Goal: Communication & Community: Answer question/provide support

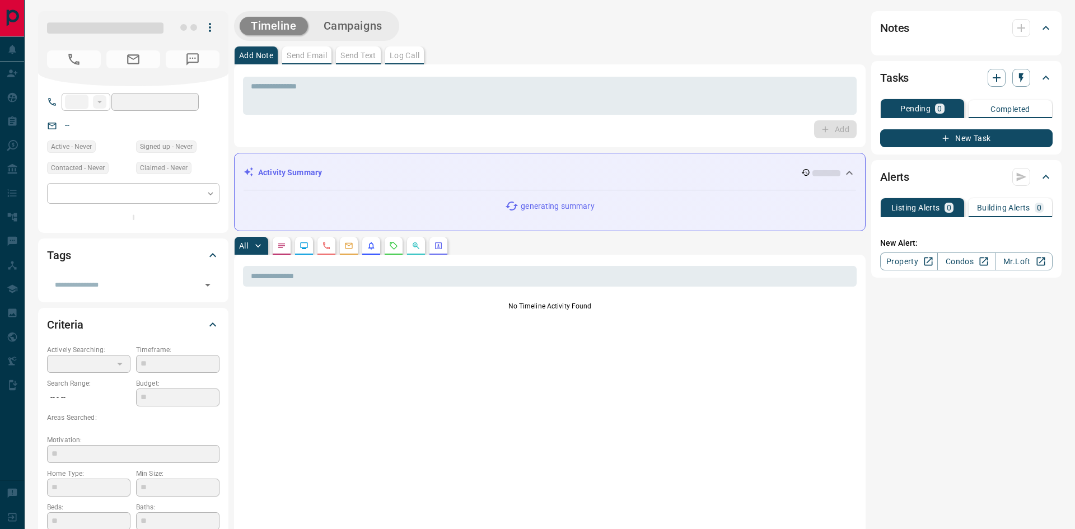
type input "**"
type input "**********"
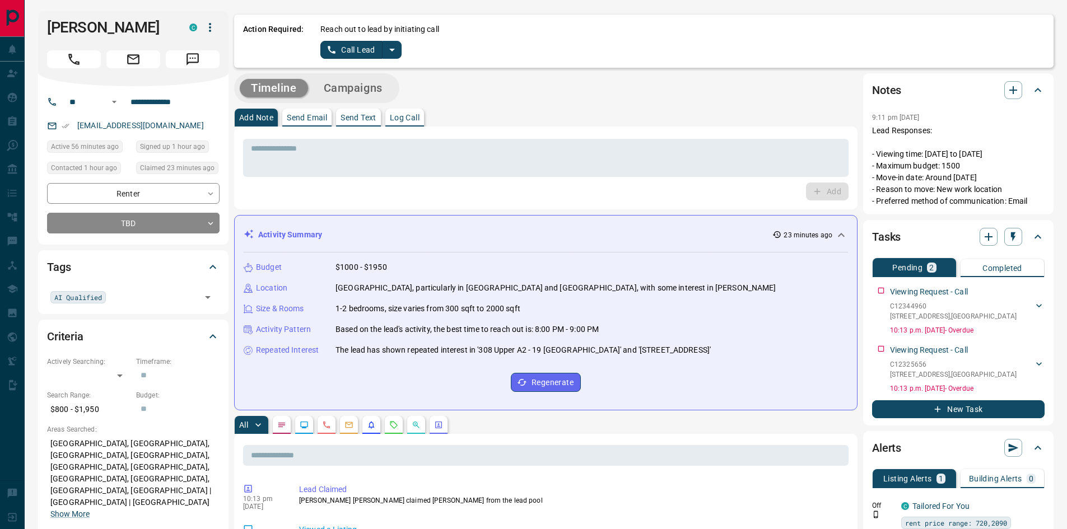
click at [418, 118] on p "Log Call" at bounding box center [405, 118] width 30 height 8
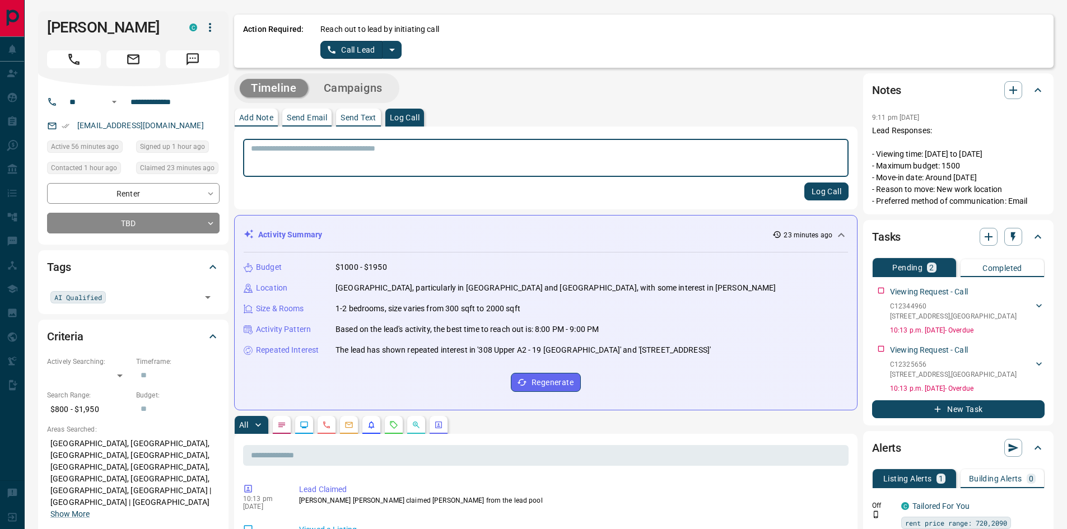
click at [389, 154] on textarea at bounding box center [546, 158] width 590 height 29
type textarea "******"
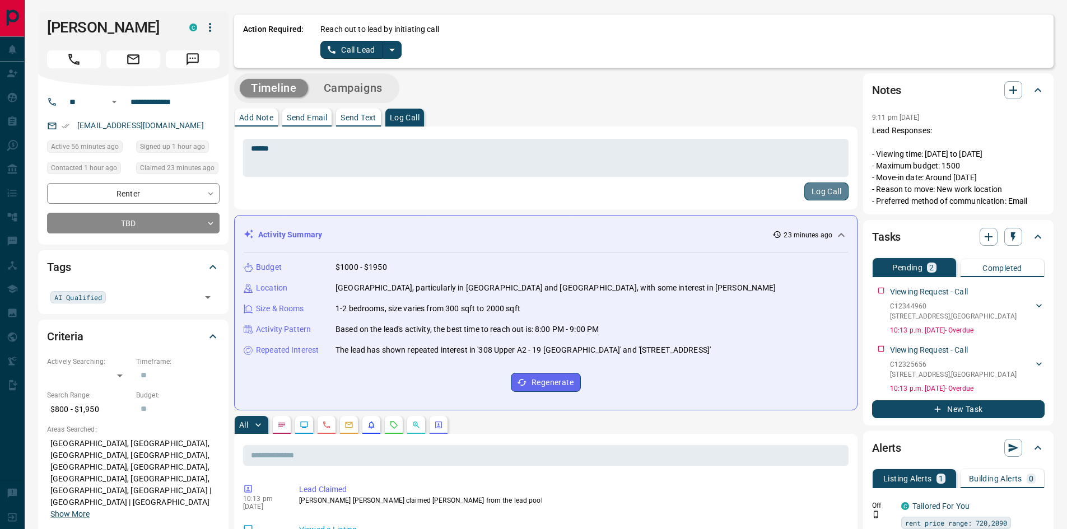
click at [841, 192] on button "Log Call" at bounding box center [826, 192] width 44 height 18
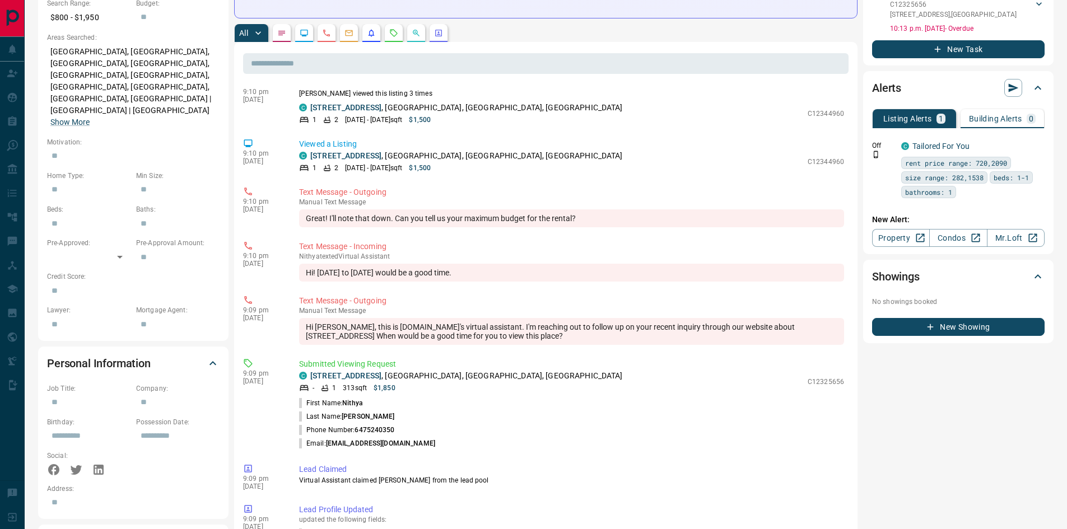
scroll to position [2223, 0]
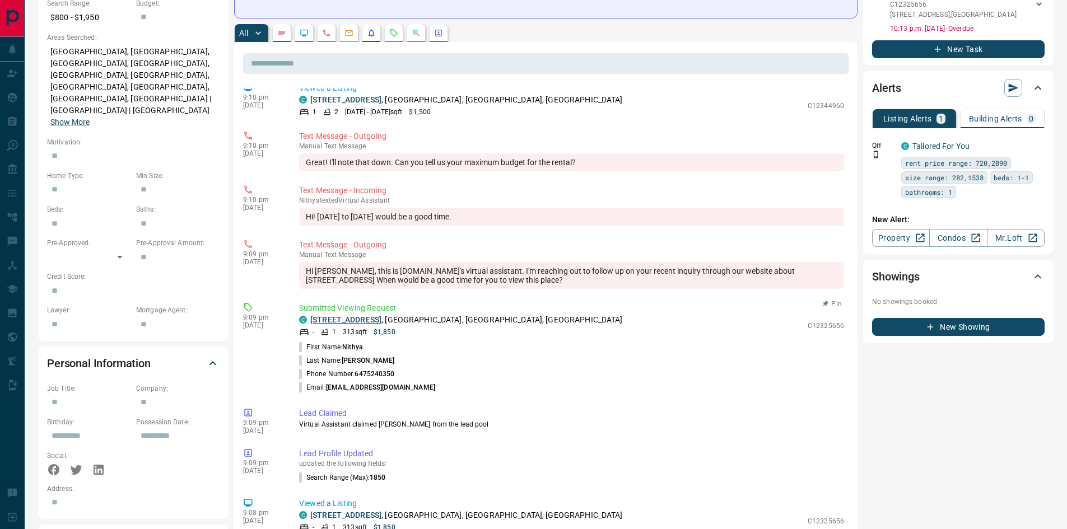
click at [367, 320] on link "[STREET_ADDRESS]" at bounding box center [345, 319] width 71 height 9
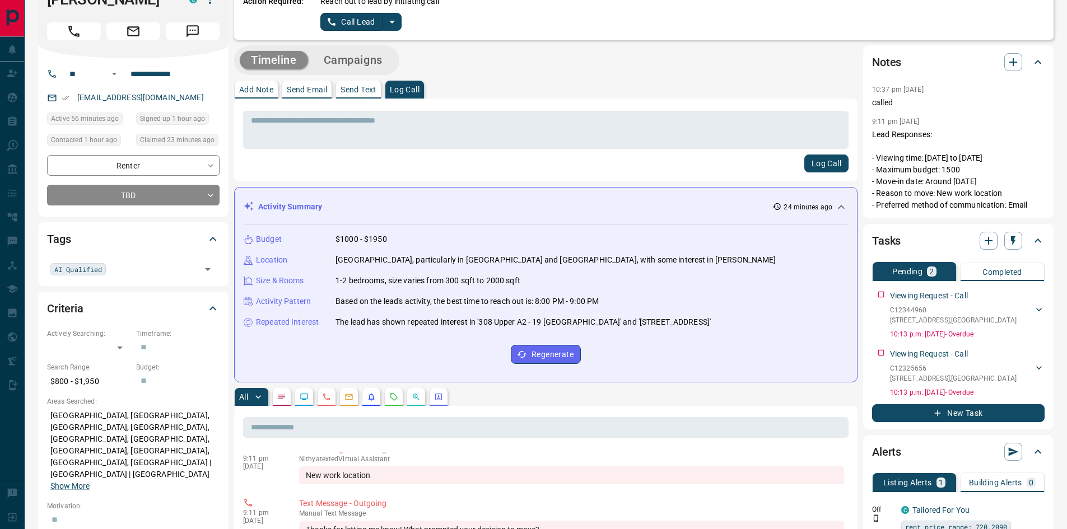
scroll to position [0, 0]
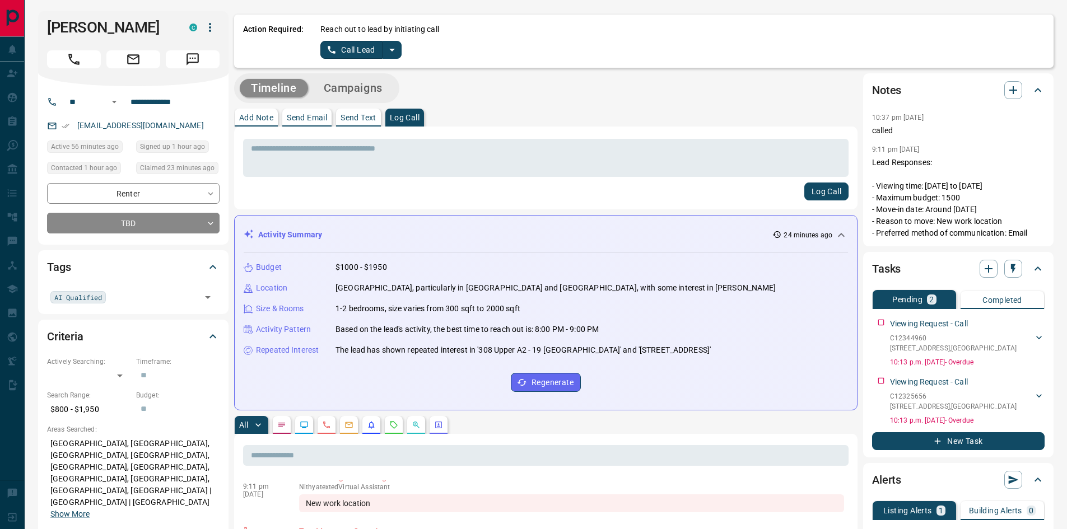
click at [255, 194] on div "Log Call" at bounding box center [545, 192] width 605 height 18
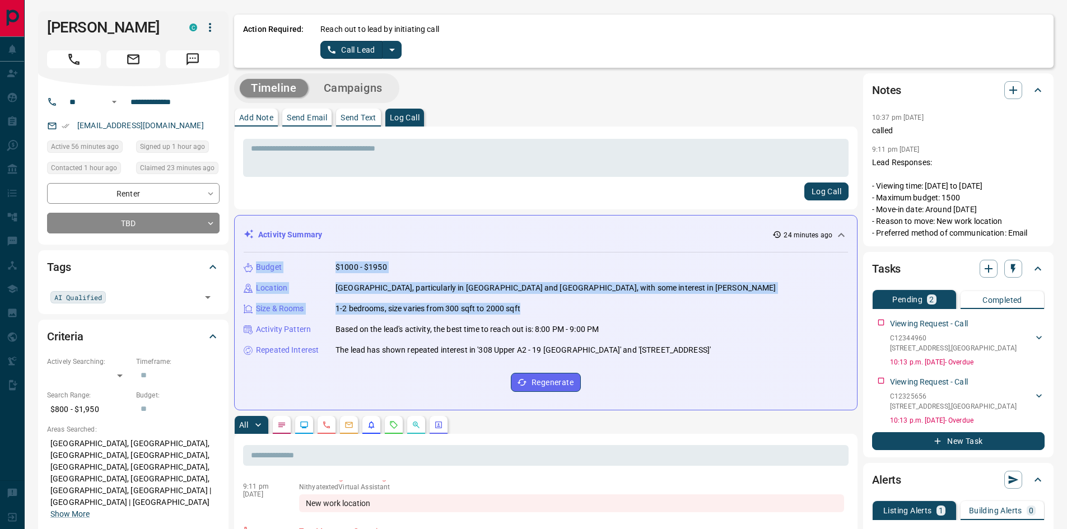
drag, startPoint x: 258, startPoint y: 265, endPoint x: 568, endPoint y: 303, distance: 313.1
click at [568, 303] on div "Budget $1000 - $1950 Location [GEOGRAPHIC_DATA], particularly in [GEOGRAPHIC_DA…" at bounding box center [546, 327] width 604 height 148
copy div "Budget $1000 - $1950 Location [GEOGRAPHIC_DATA], particularly in [GEOGRAPHIC_DA…"
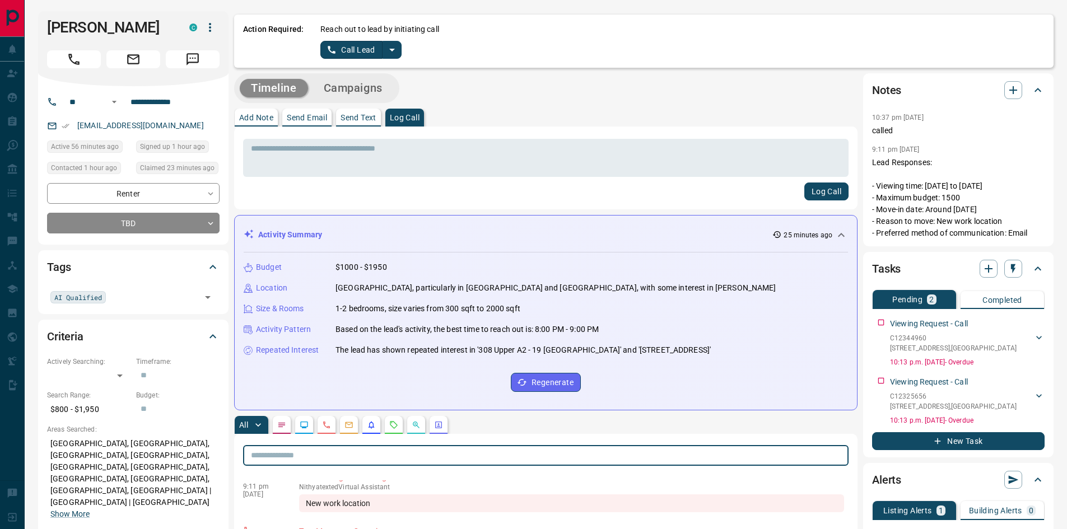
click at [562, 463] on input "text" at bounding box center [545, 455] width 605 height 21
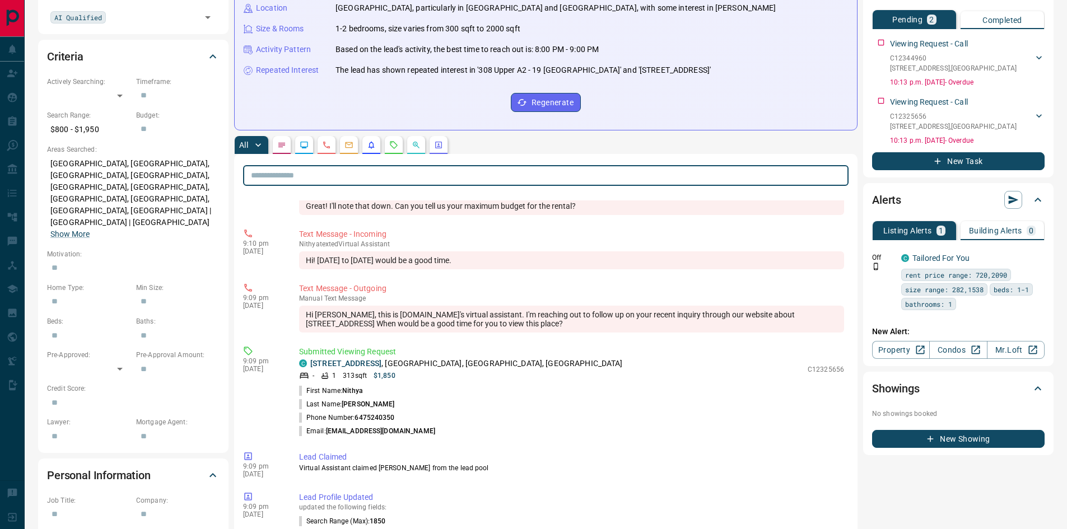
scroll to position [2301, 0]
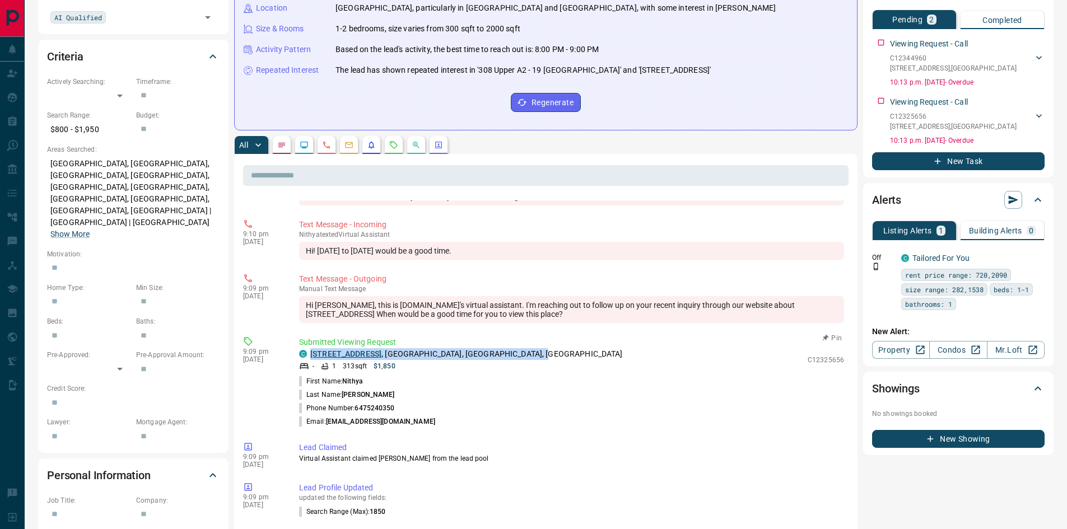
drag, startPoint x: 579, startPoint y: 354, endPoint x: 310, endPoint y: 349, distance: 268.8
click at [310, 349] on div "C [STREET_ADDRESS]" at bounding box center [550, 354] width 503 height 12
copy p "[STREET_ADDRESS]"
drag, startPoint x: 261, startPoint y: 108, endPoint x: 284, endPoint y: 107, distance: 23.0
click at [261, 108] on div "Budget $1000 - $1950 Location [GEOGRAPHIC_DATA], particularly in [GEOGRAPHIC_DA…" at bounding box center [546, 47] width 604 height 148
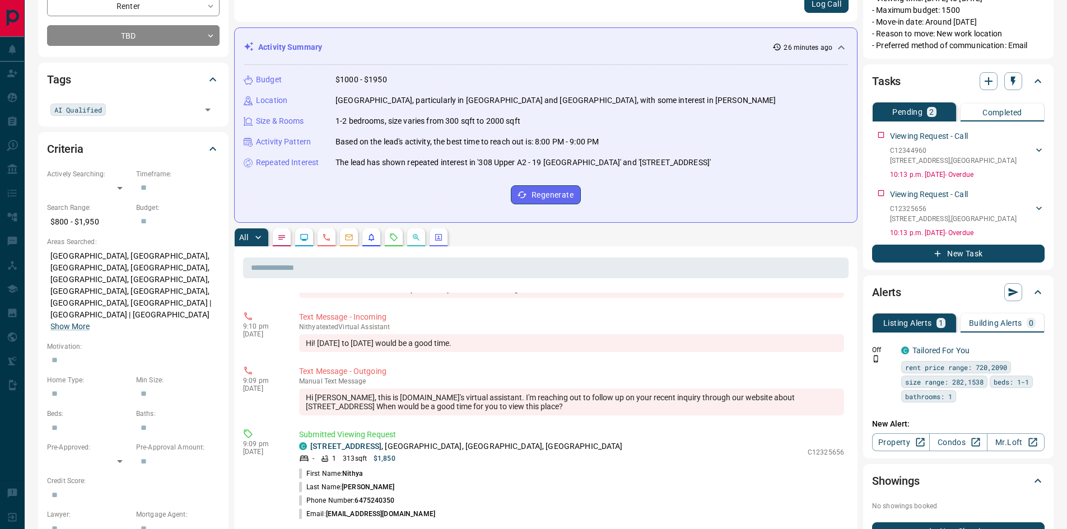
scroll to position [0, 0]
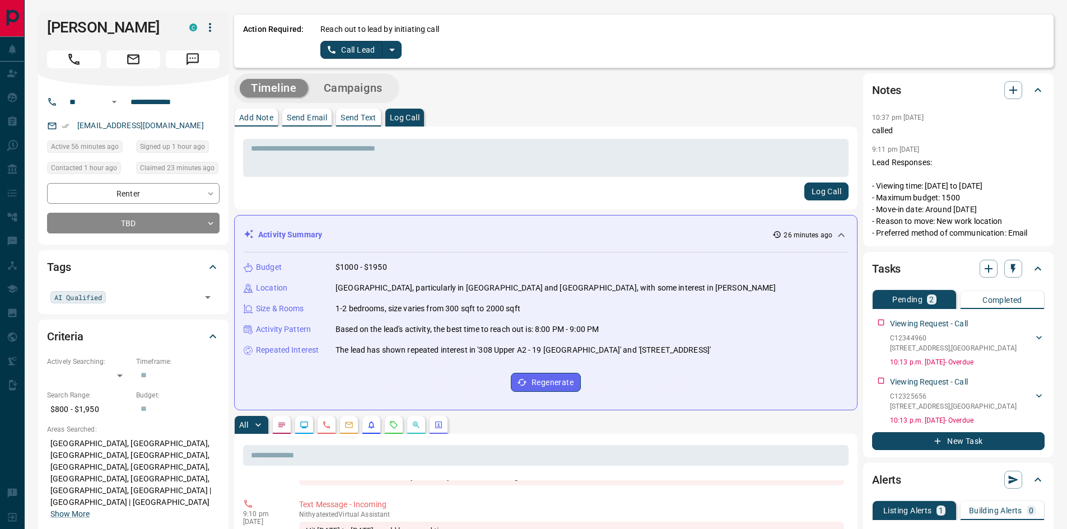
click at [361, 119] on p "Send Text" at bounding box center [358, 118] width 36 height 8
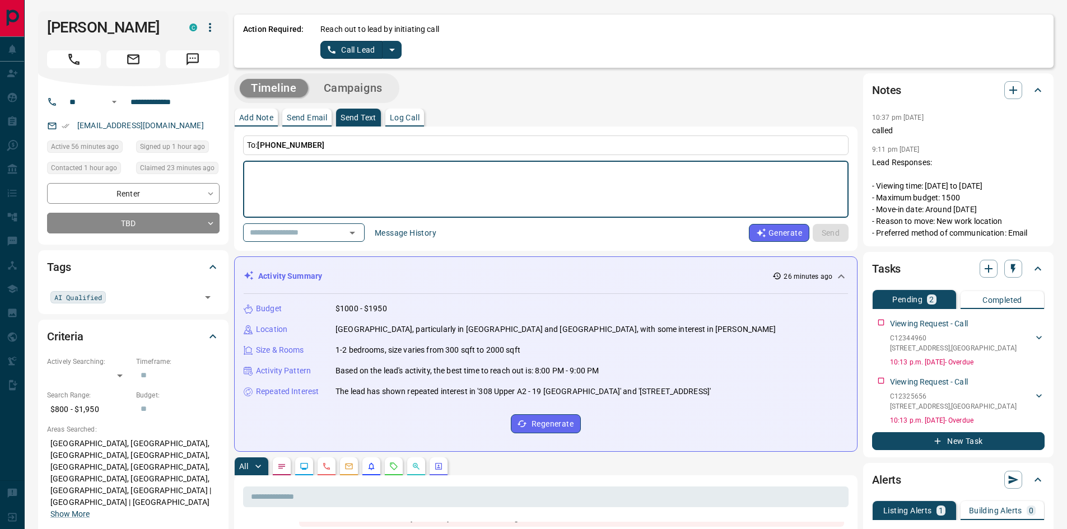
click at [340, 162] on div "* ​" at bounding box center [545, 189] width 605 height 57
paste textarea "**********"
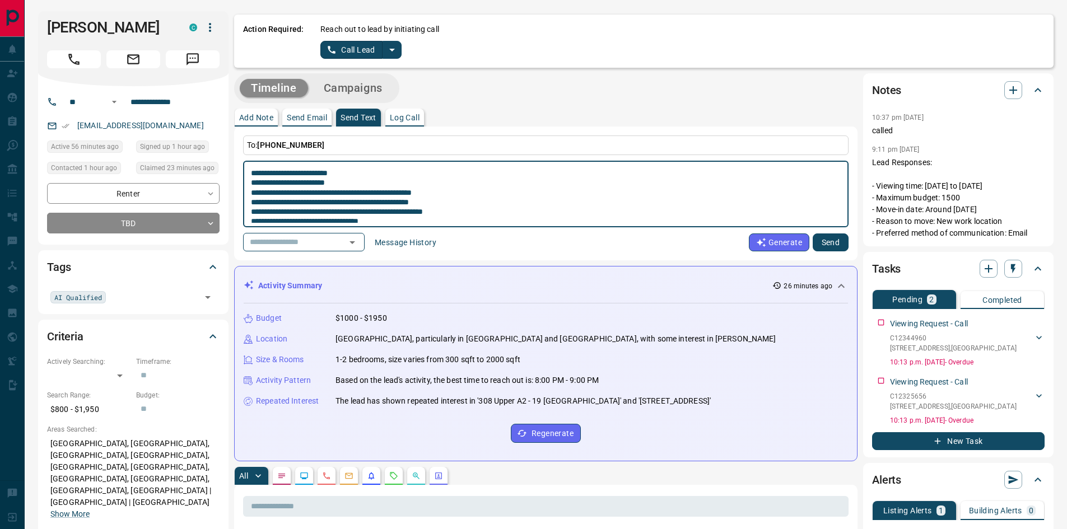
scroll to position [227, 0]
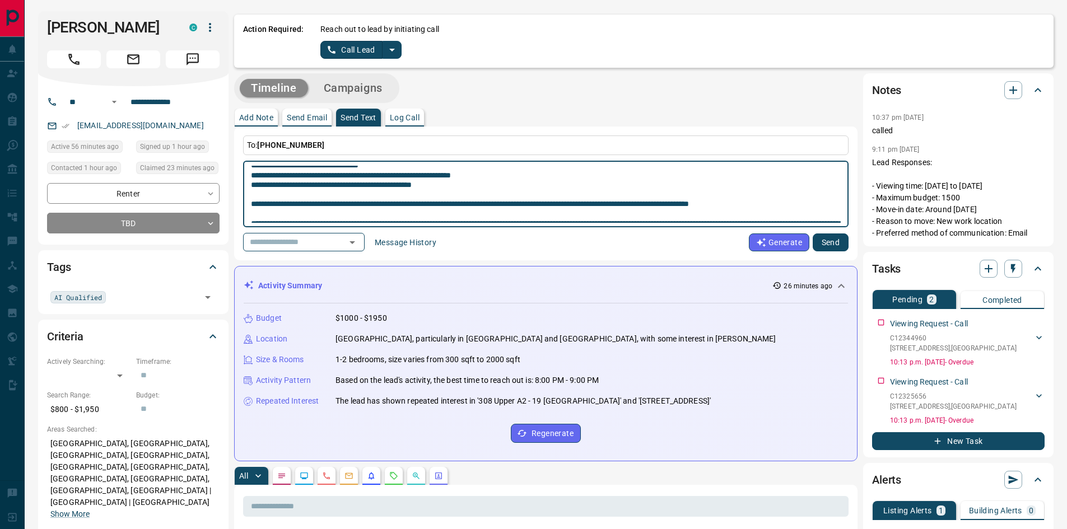
type textarea "**********"
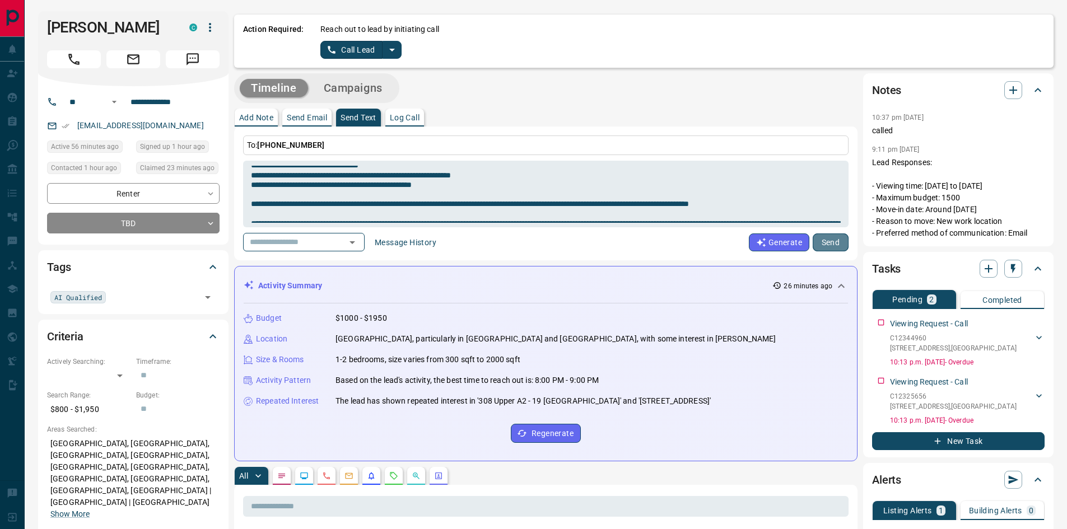
click at [833, 239] on button "Send" at bounding box center [831, 243] width 36 height 18
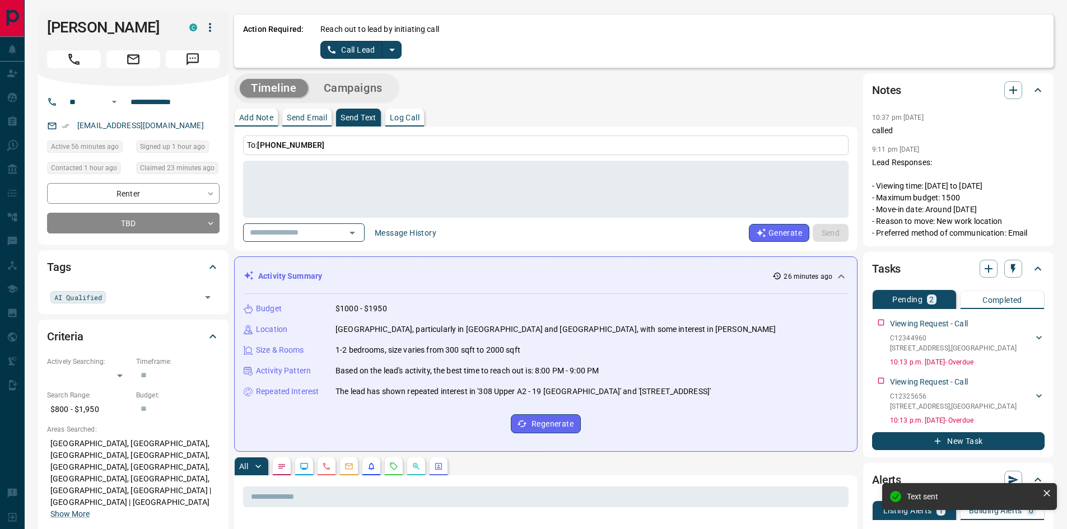
scroll to position [476, 0]
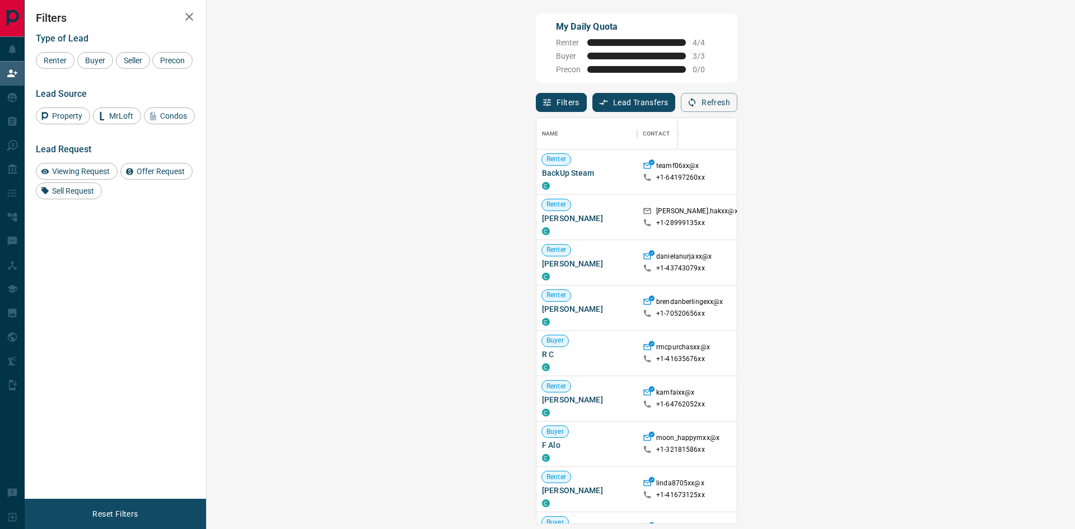
scroll to position [397, 836]
click at [969, 396] on span "Offer Request ( 1 )" at bounding box center [995, 399] width 52 height 8
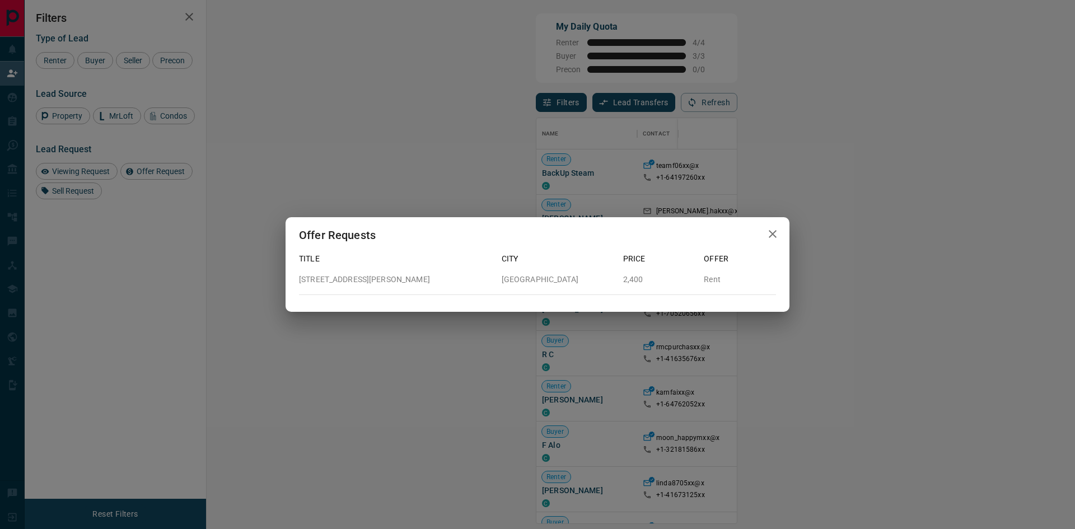
click at [772, 235] on icon "button" at bounding box center [773, 234] width 8 height 8
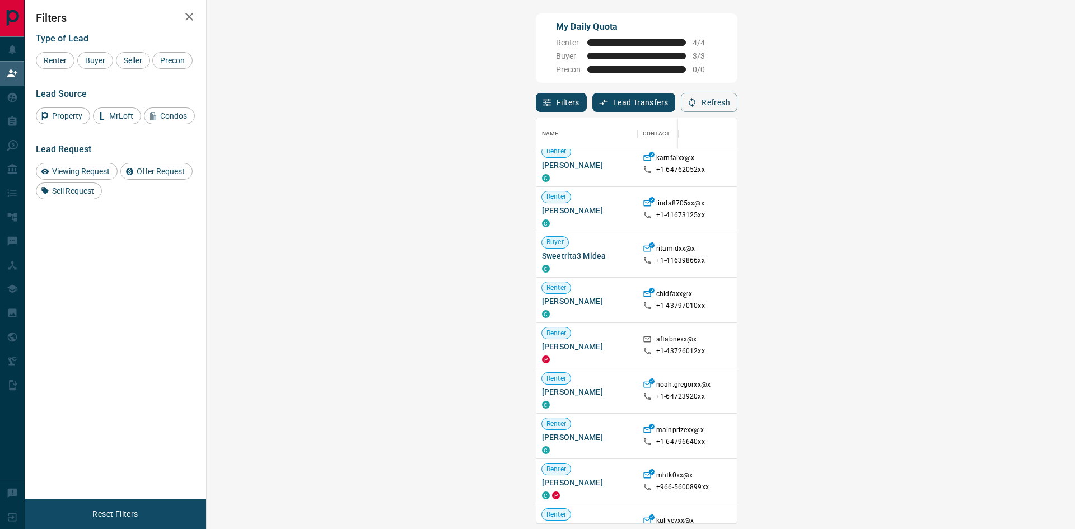
scroll to position [168, 0]
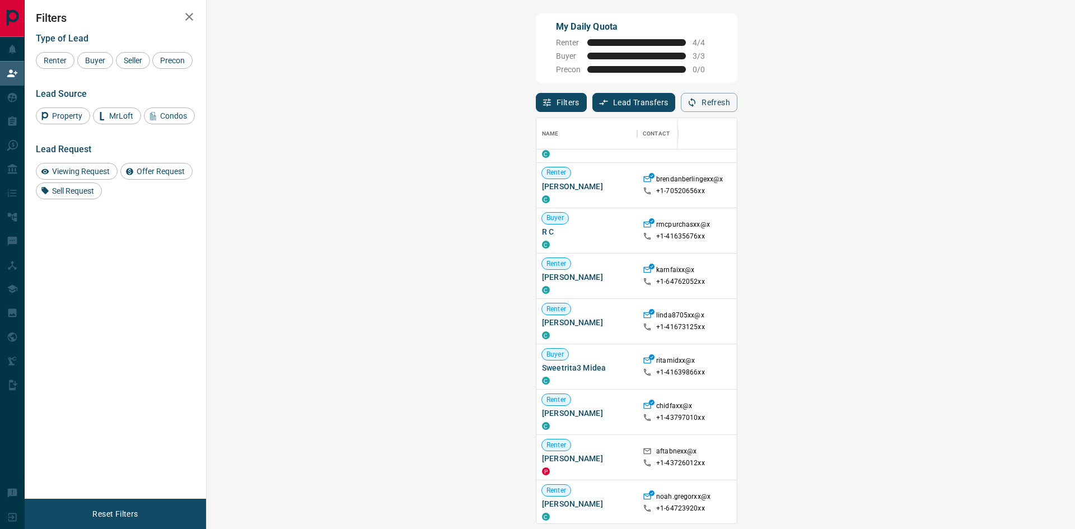
click at [969, 277] on span "Offer Request ( 1 )" at bounding box center [995, 276] width 52 height 8
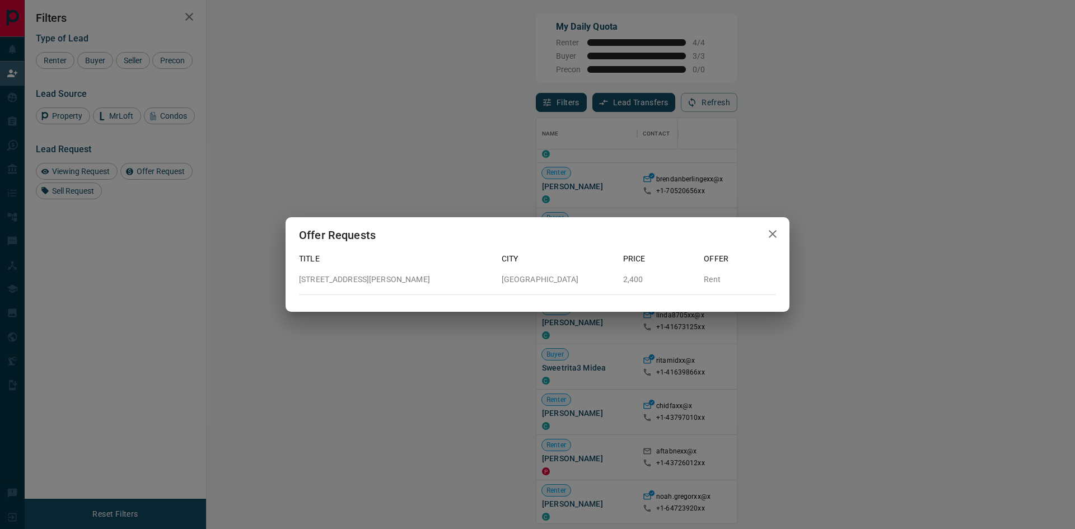
click at [774, 236] on icon "button" at bounding box center [773, 234] width 8 height 8
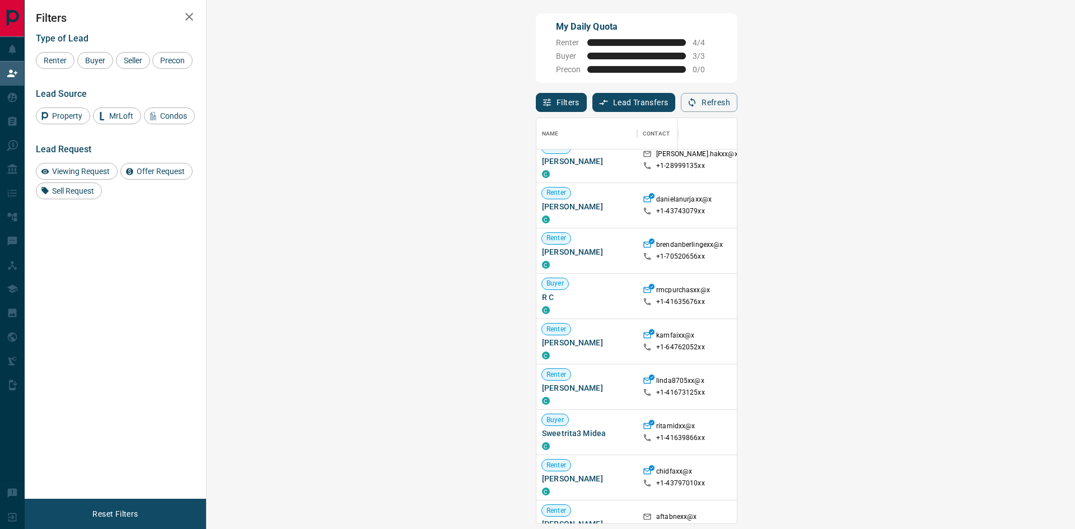
scroll to position [0, 0]
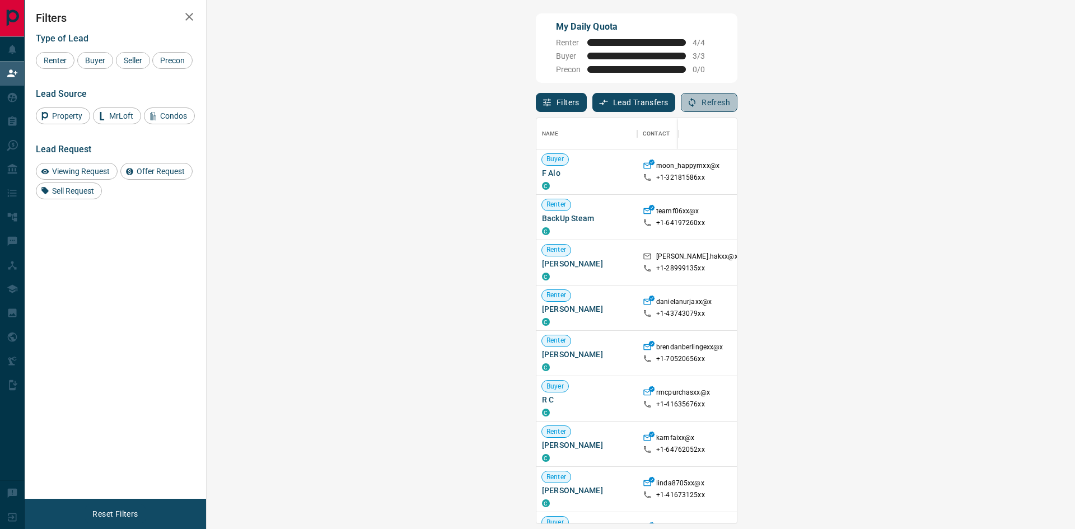
click at [737, 108] on button "Refresh" at bounding box center [709, 102] width 57 height 19
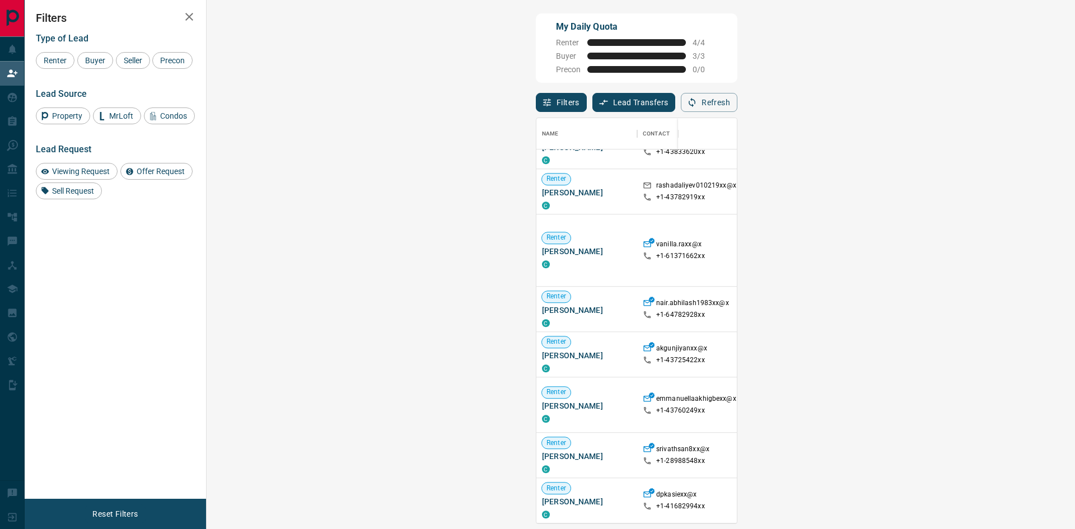
scroll to position [821, 0]
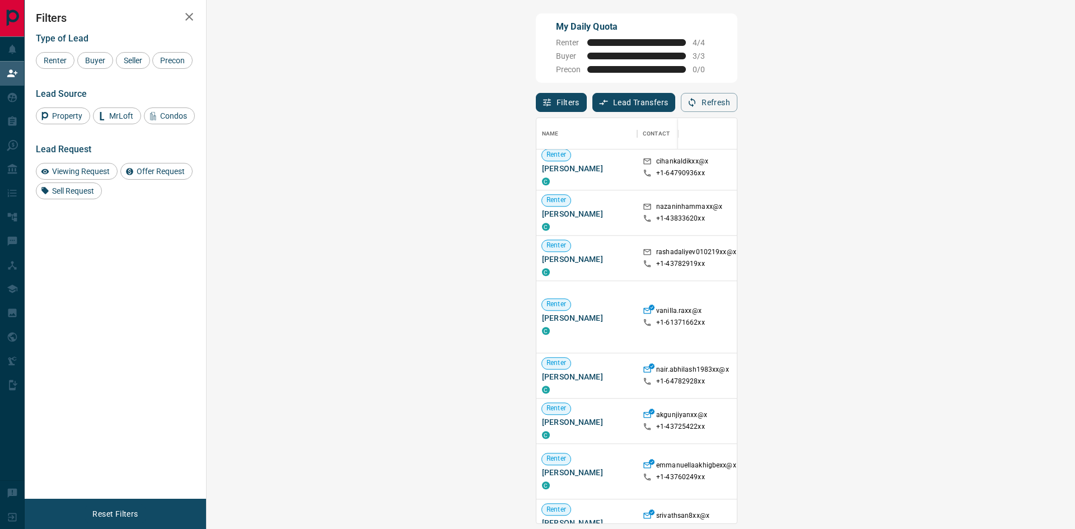
click at [969, 257] on span "Viewing Request ( 1 )" at bounding box center [1000, 258] width 62 height 8
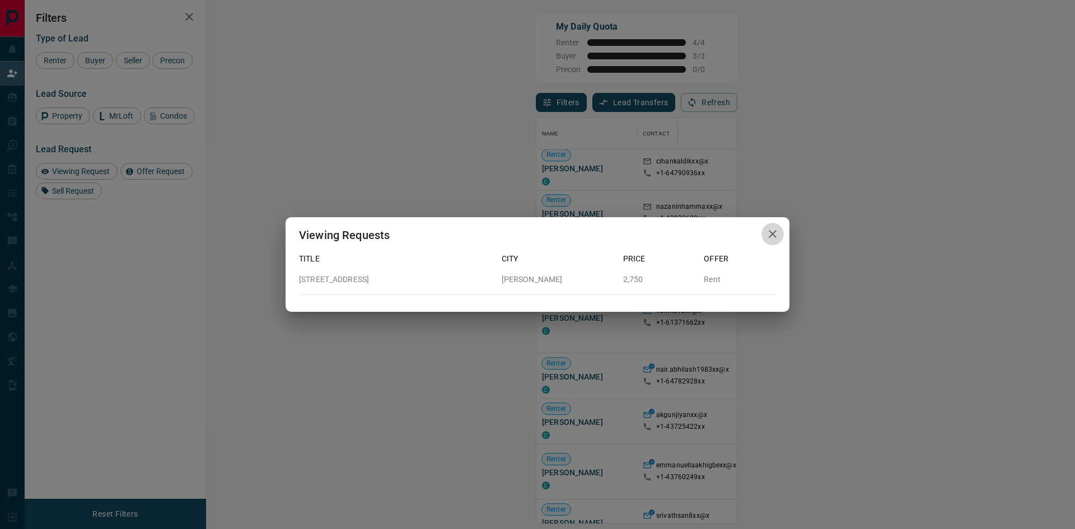
click at [774, 235] on icon "button" at bounding box center [773, 234] width 8 height 8
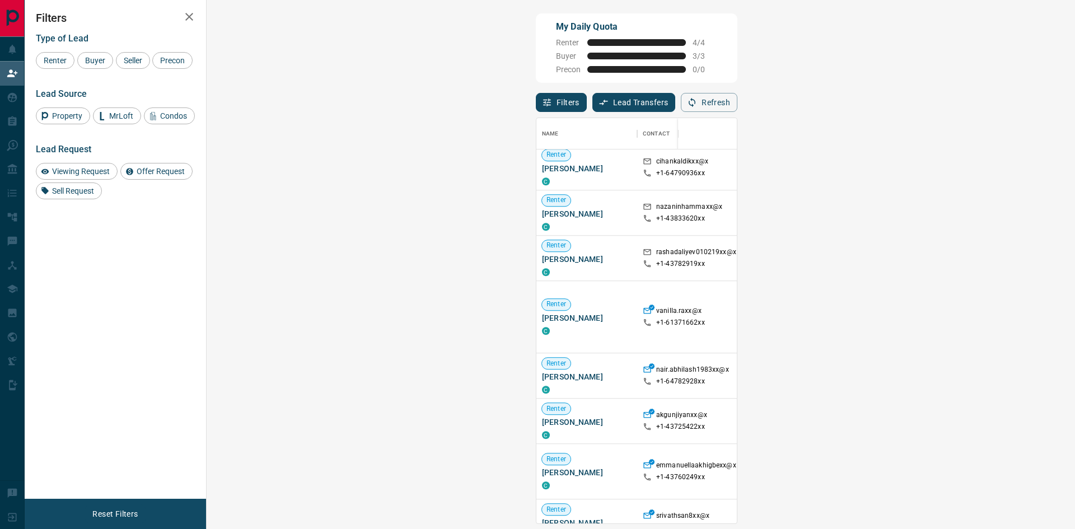
click at [1012, 377] on strong "( 1 )" at bounding box center [1016, 376] width 8 height 8
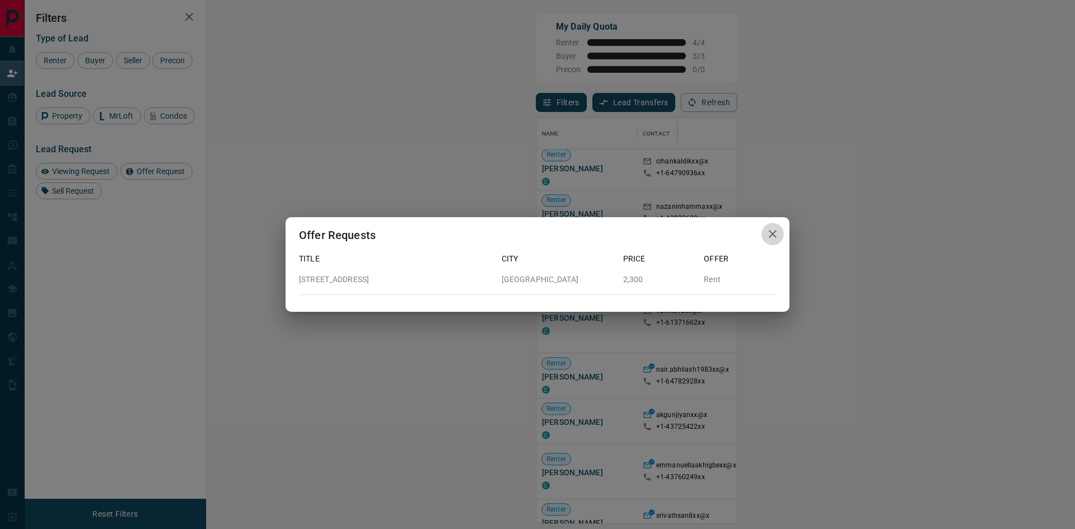
click at [771, 232] on icon "button" at bounding box center [773, 234] width 8 height 8
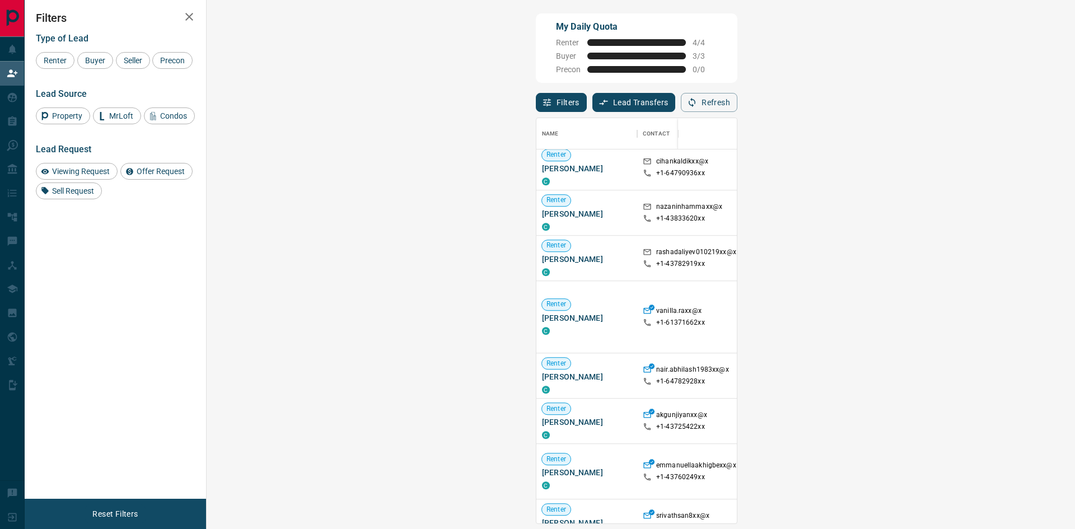
click at [1012, 479] on strong "( 1 )" at bounding box center [1016, 480] width 8 height 8
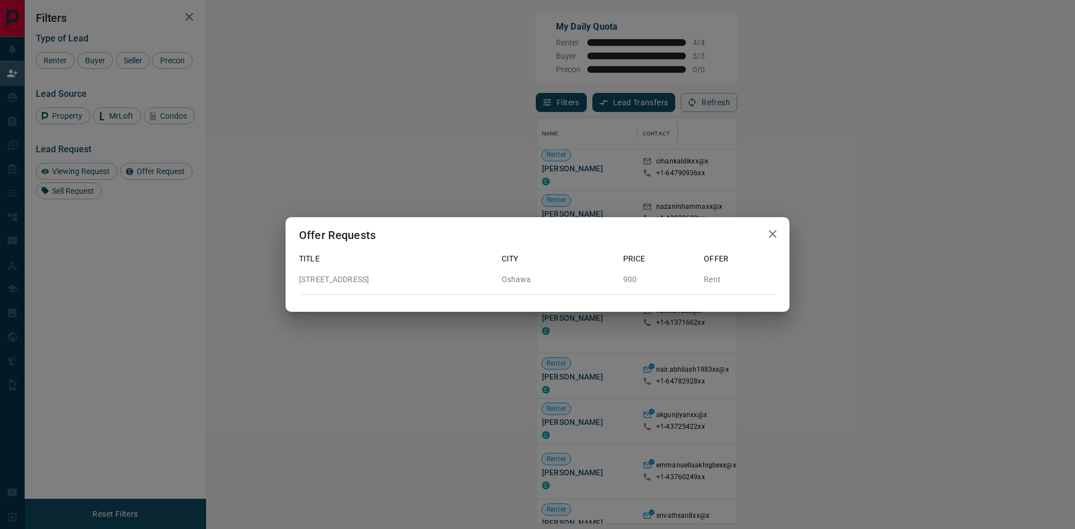
click at [776, 234] on icon "button" at bounding box center [772, 233] width 13 height 13
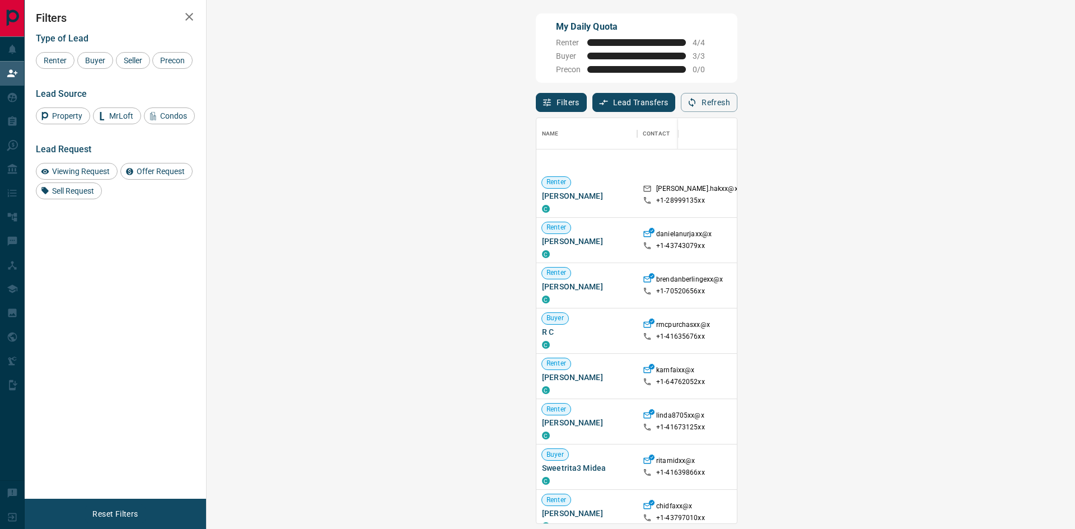
scroll to position [336, 0]
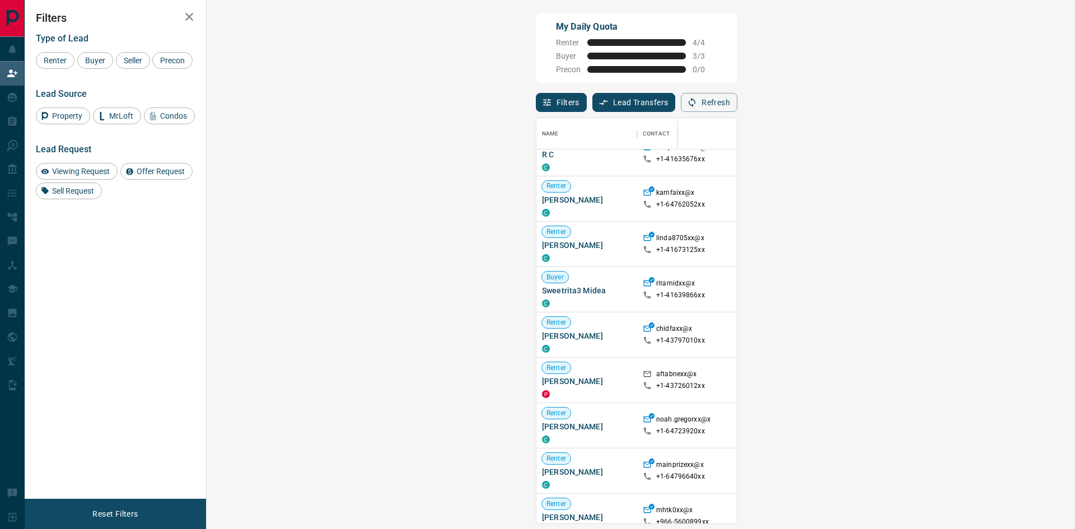
click at [969, 200] on span "Offer Request ( 1 )" at bounding box center [995, 199] width 52 height 8
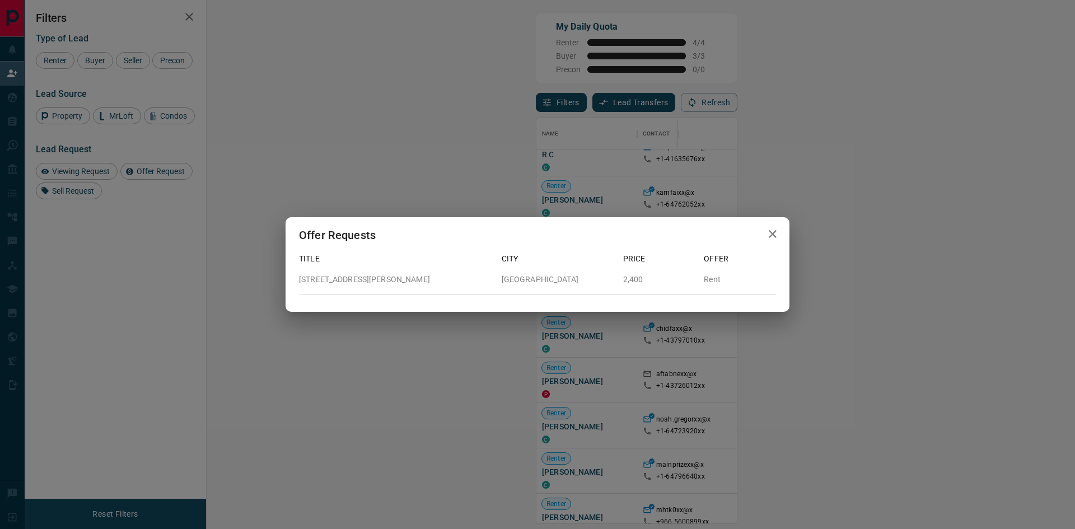
click at [788, 367] on div "Offer Requests Title City Price Offer 2716 - 50 Dunfield Avenue Toronto 2,400 R…" at bounding box center [537, 264] width 1075 height 529
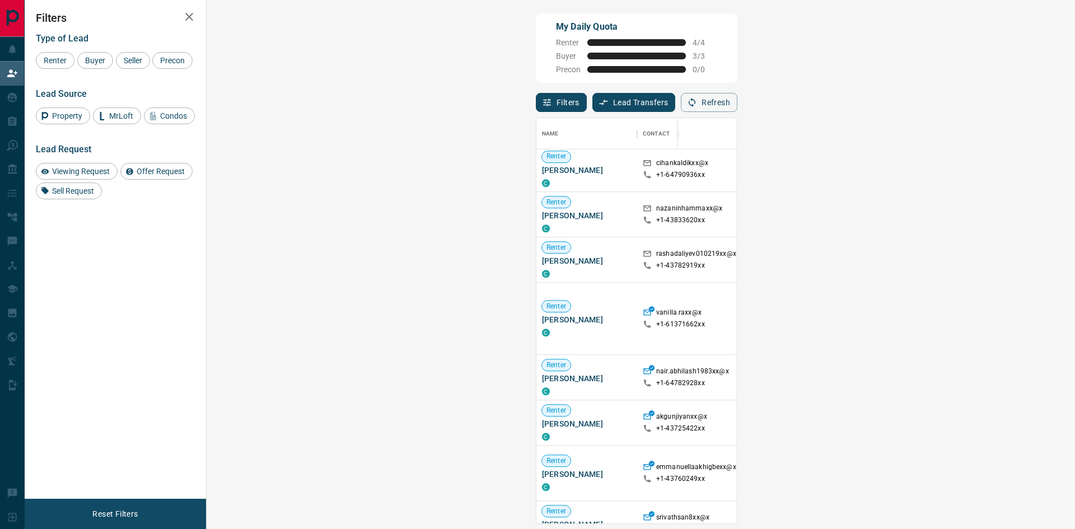
scroll to position [840, 0]
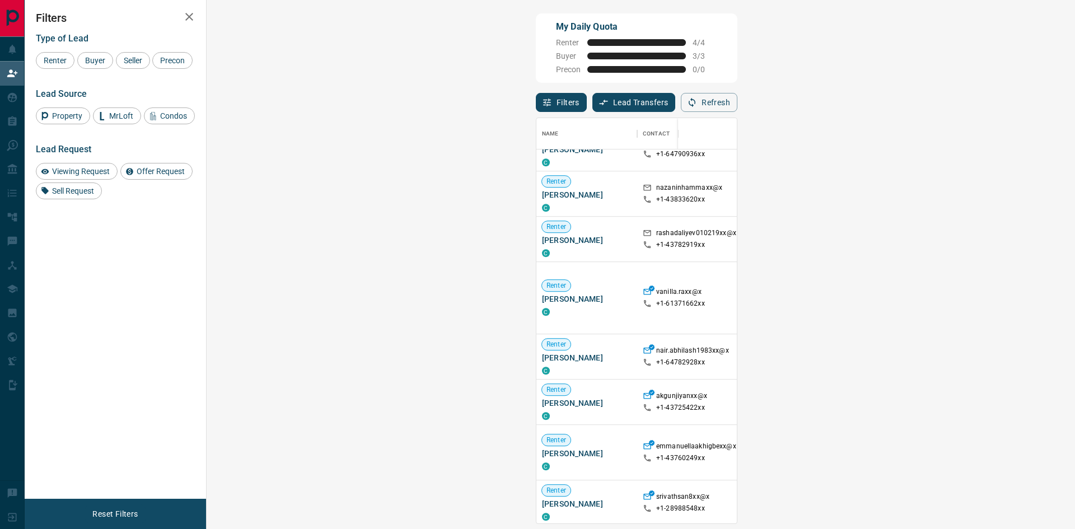
click at [969, 358] on span "Offer Request ( 1 )" at bounding box center [995, 357] width 52 height 8
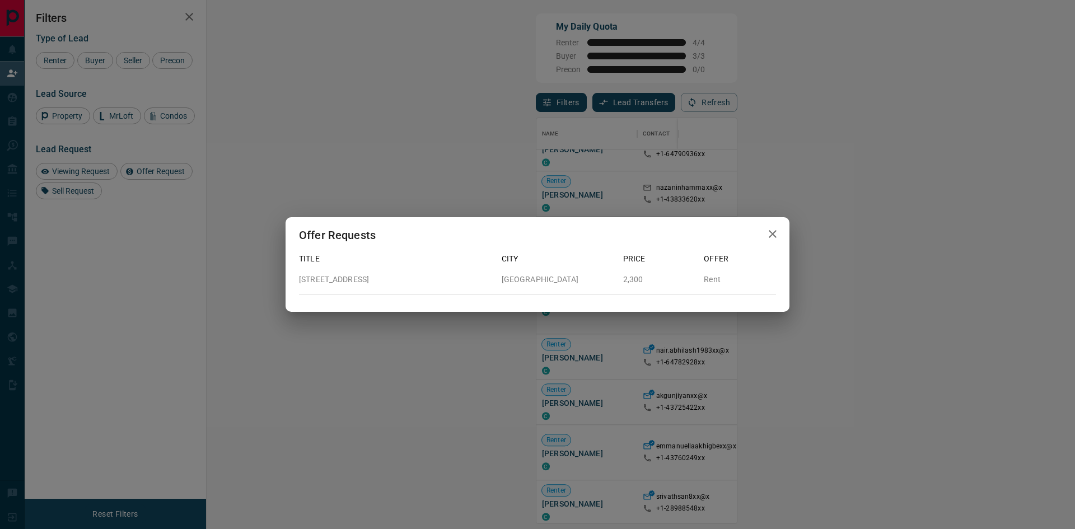
drag, startPoint x: 774, startPoint y: 230, endPoint x: 769, endPoint y: 236, distance: 8.4
click at [774, 230] on icon "button" at bounding box center [772, 233] width 13 height 13
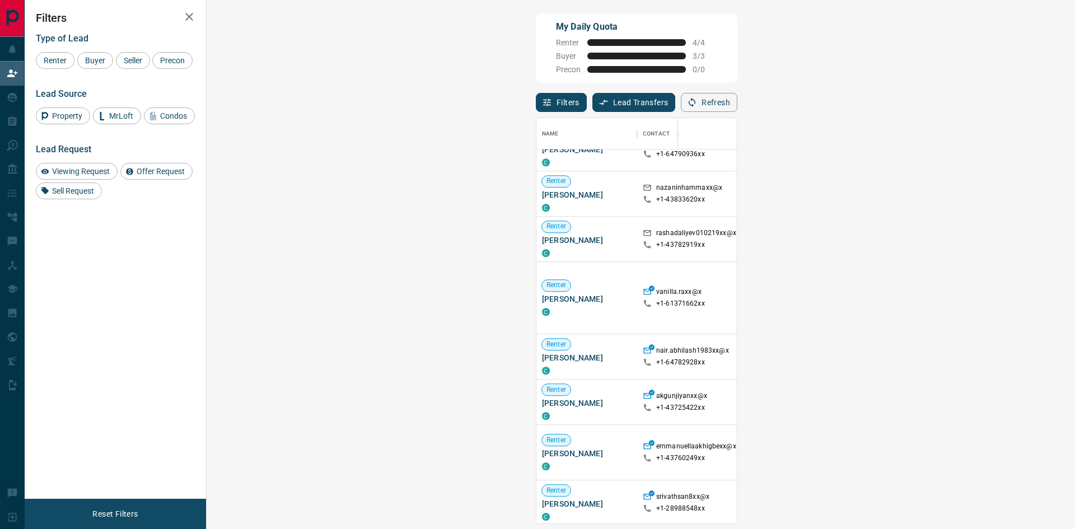
click at [969, 443] on span "Viewing Request ( 2 )" at bounding box center [1000, 444] width 62 height 8
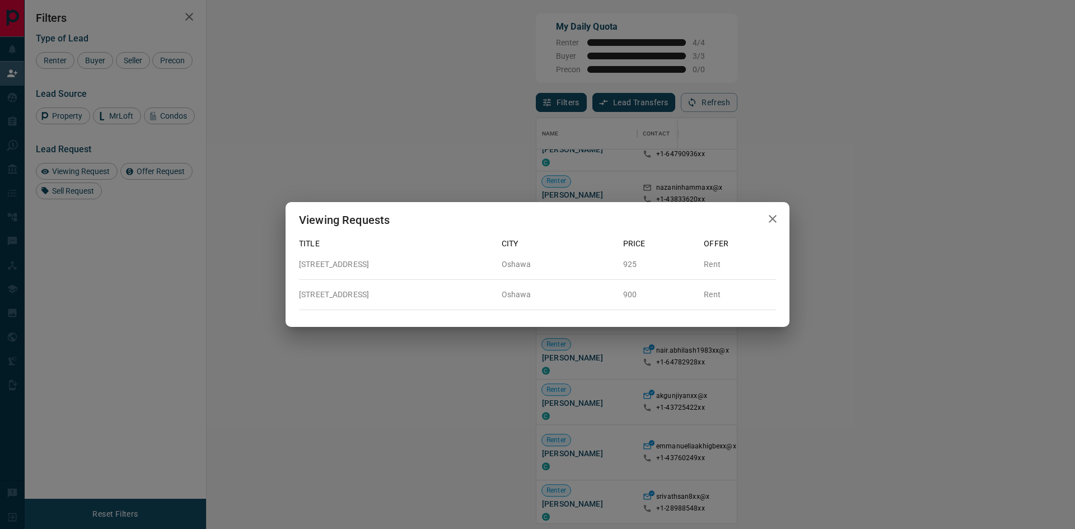
click at [773, 221] on icon "button" at bounding box center [772, 218] width 13 height 13
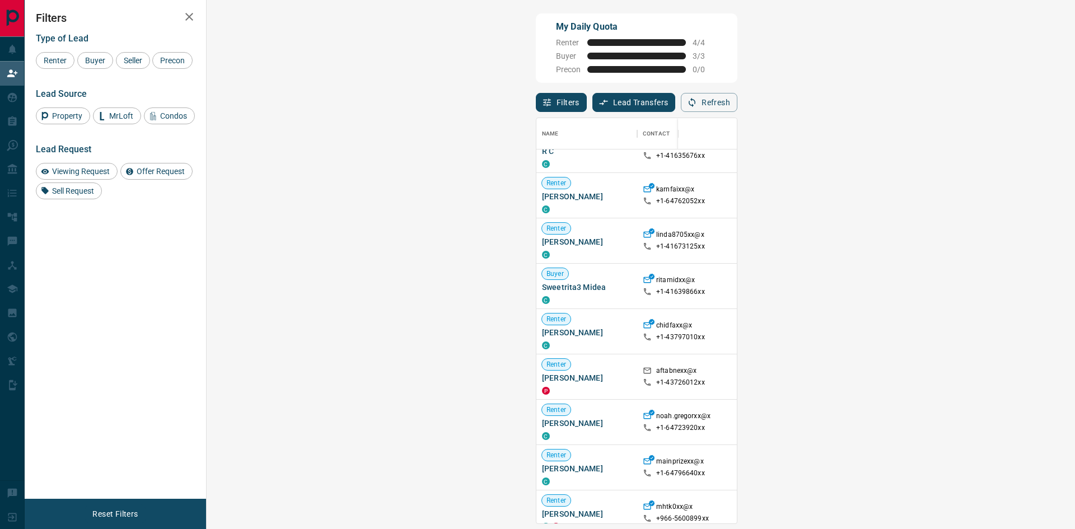
scroll to position [168, 0]
